Goal: Information Seeking & Learning: Compare options

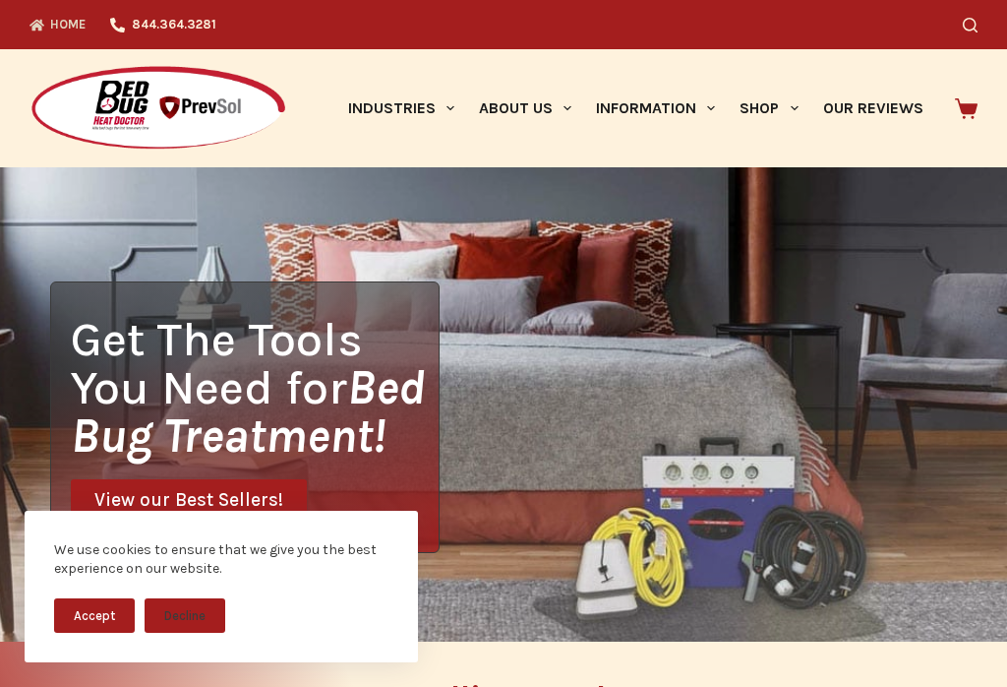
click at [791, 108] on icon "Primary" at bounding box center [795, 108] width 8 height 8
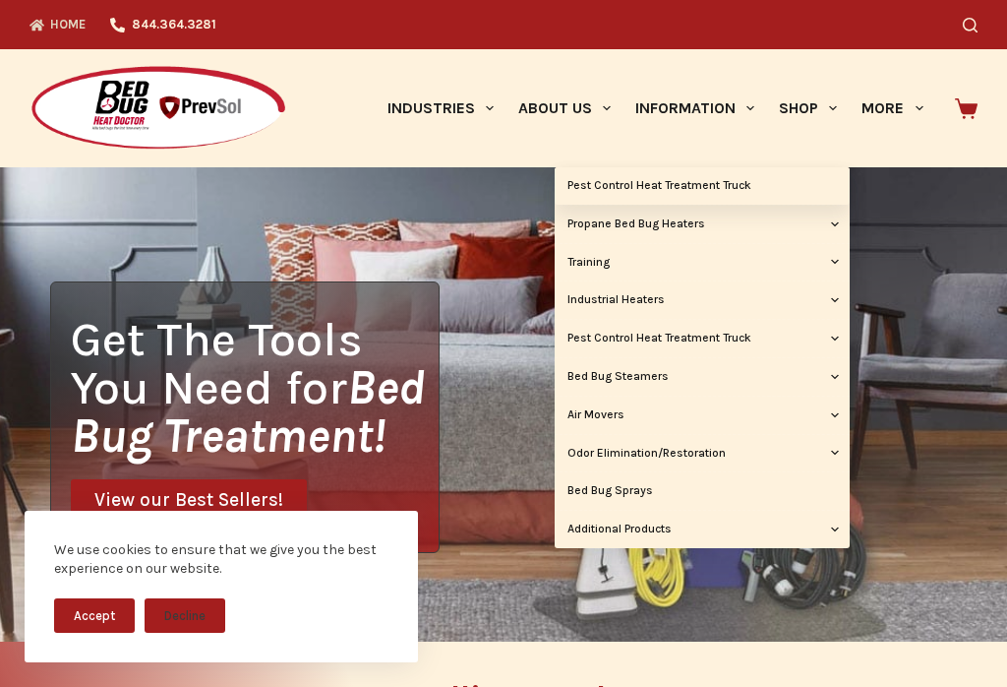
click at [731, 333] on link "Pest Control Heat Treatment Truck" at bounding box center [702, 338] width 295 height 37
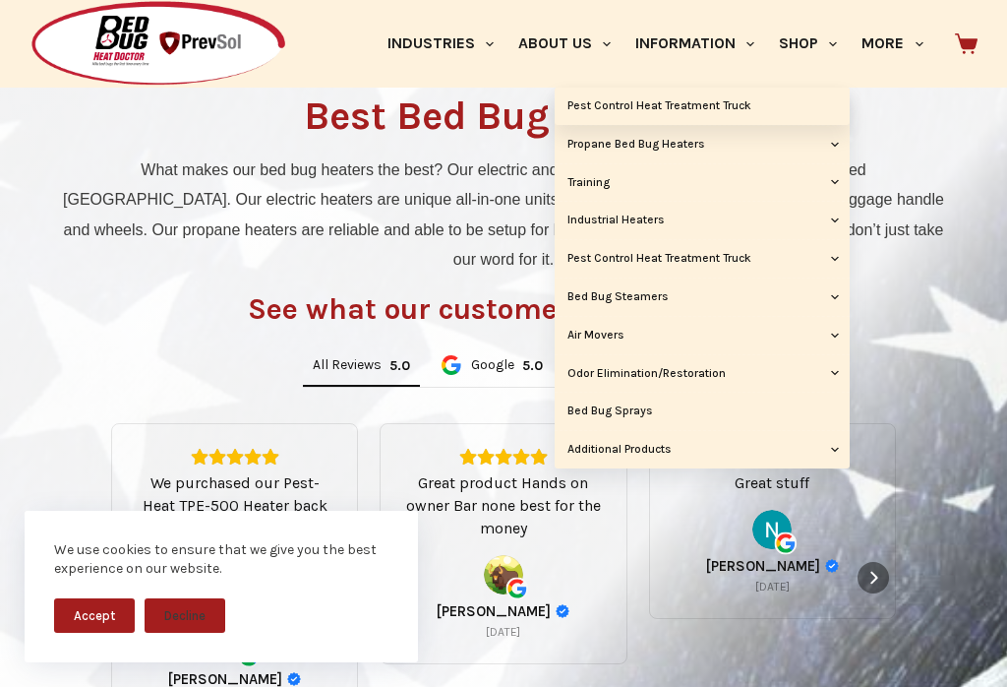
scroll to position [964, 0]
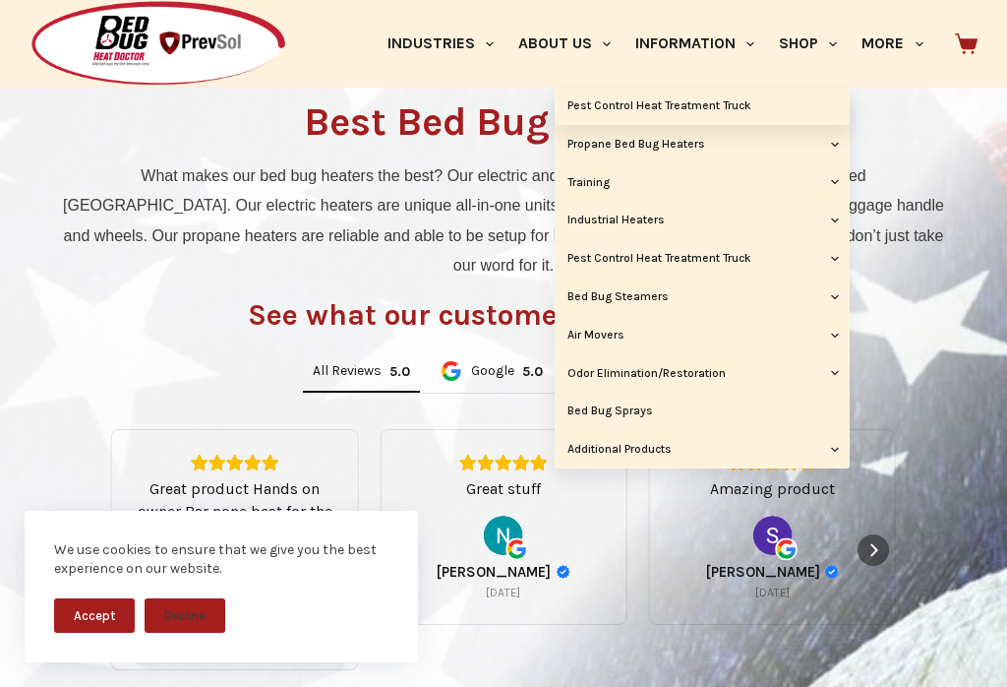
click at [203, 633] on button "Decline" at bounding box center [185, 615] width 81 height 34
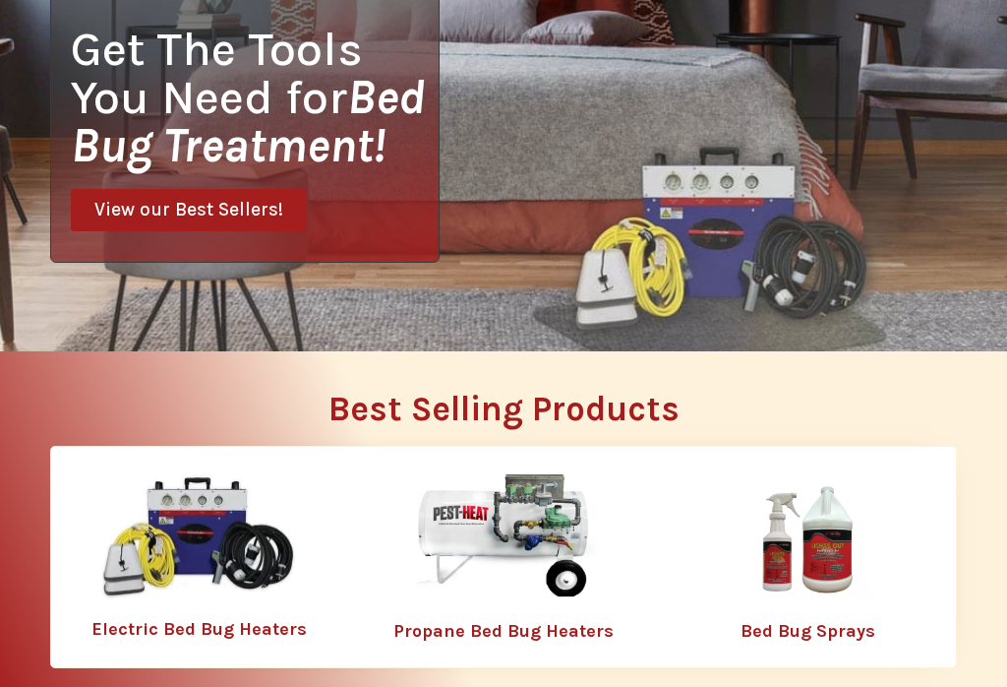
scroll to position [0, 0]
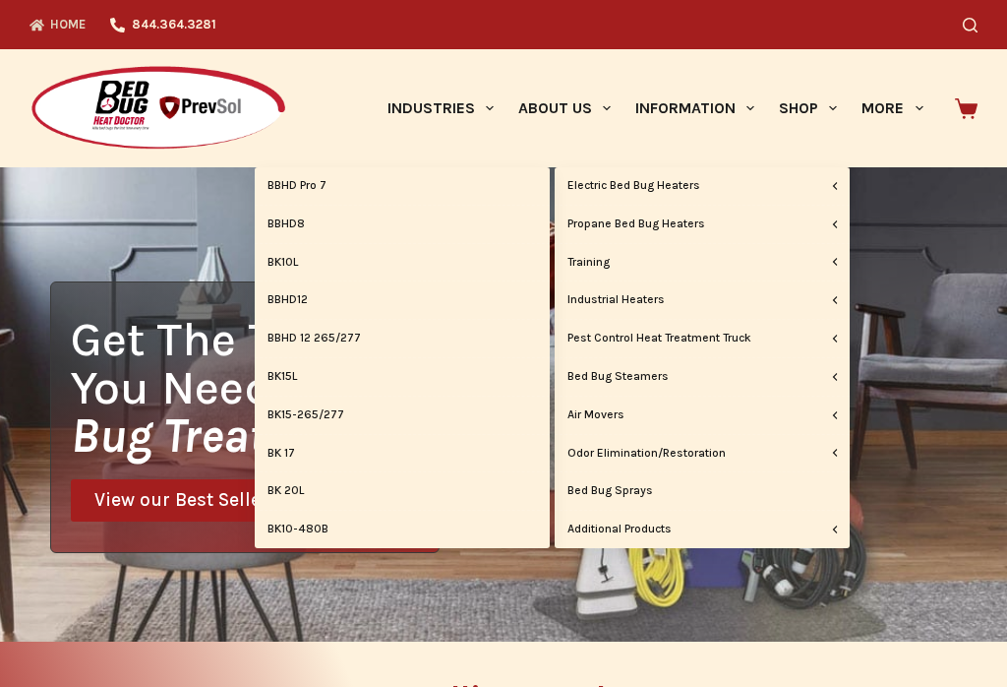
click at [322, 522] on link "BK10-480B" at bounding box center [402, 529] width 295 height 37
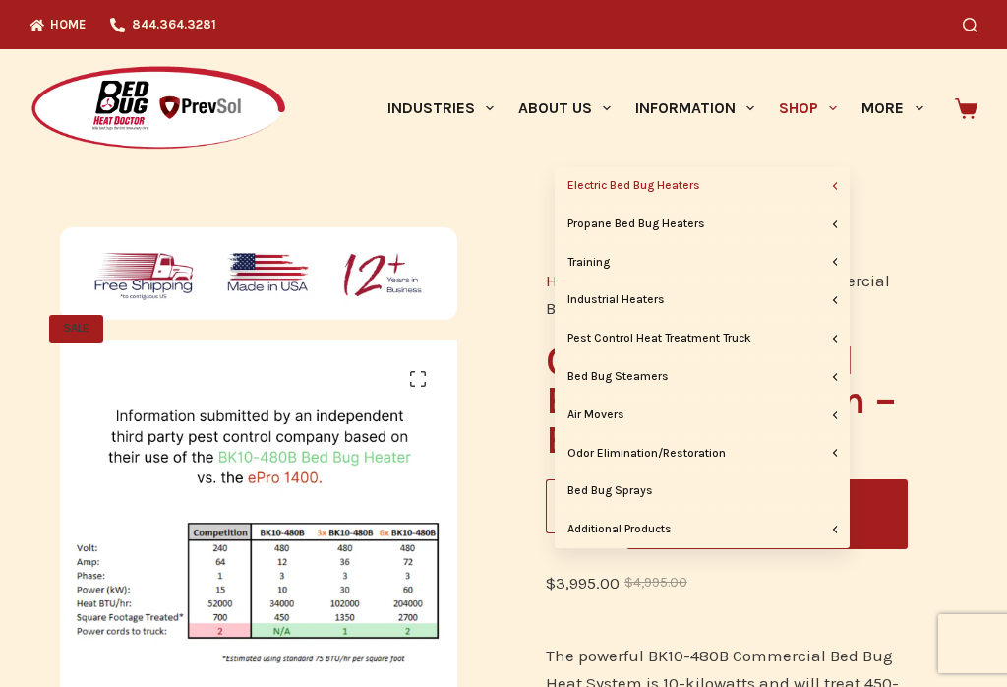
click at [825, 111] on span "Primary" at bounding box center [833, 108] width 24 height 24
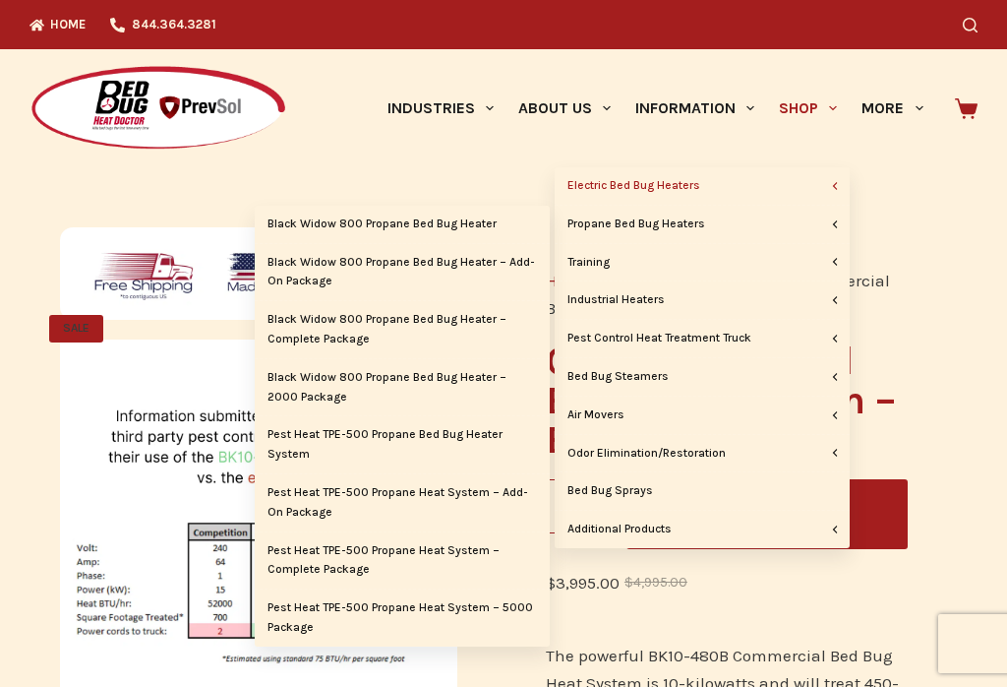
click at [408, 380] on link "Black Widow 800 Propane Bed Bug Heater – 2000 Package" at bounding box center [402, 387] width 295 height 57
